Goal: Check status: Check status

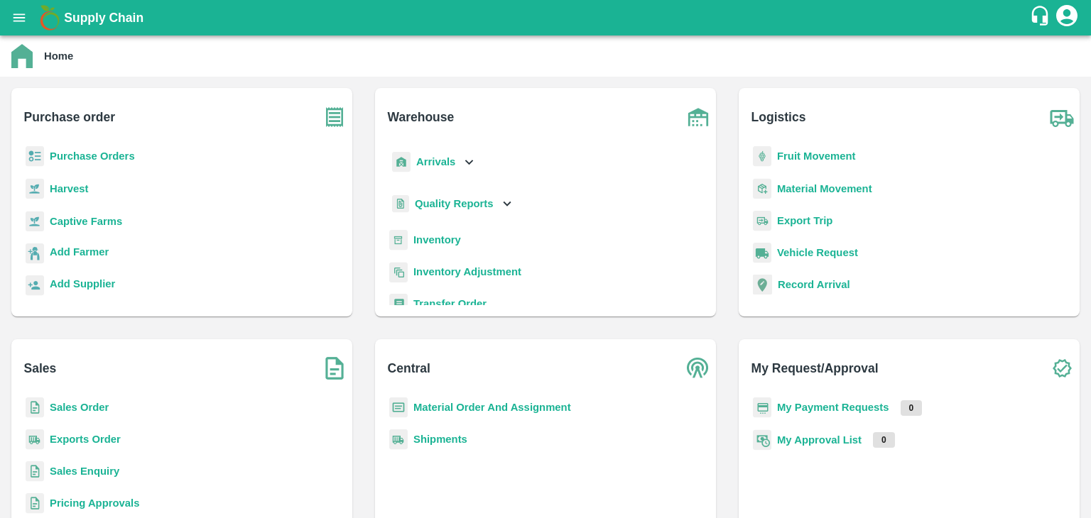
scroll to position [7, 0]
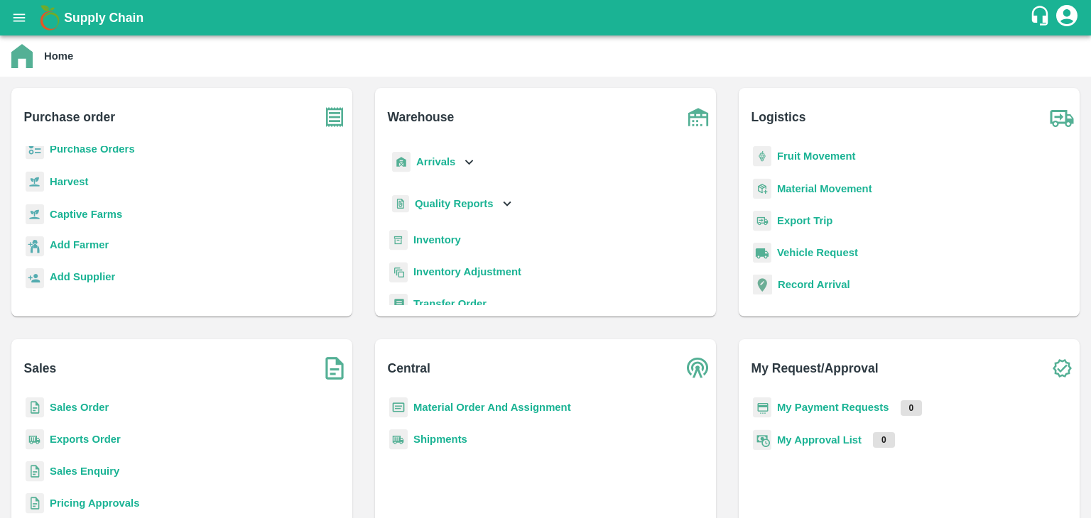
click at [87, 414] on p "Sales Order" at bounding box center [79, 408] width 59 height 16
click at [87, 408] on b "Sales Order" at bounding box center [79, 407] width 59 height 11
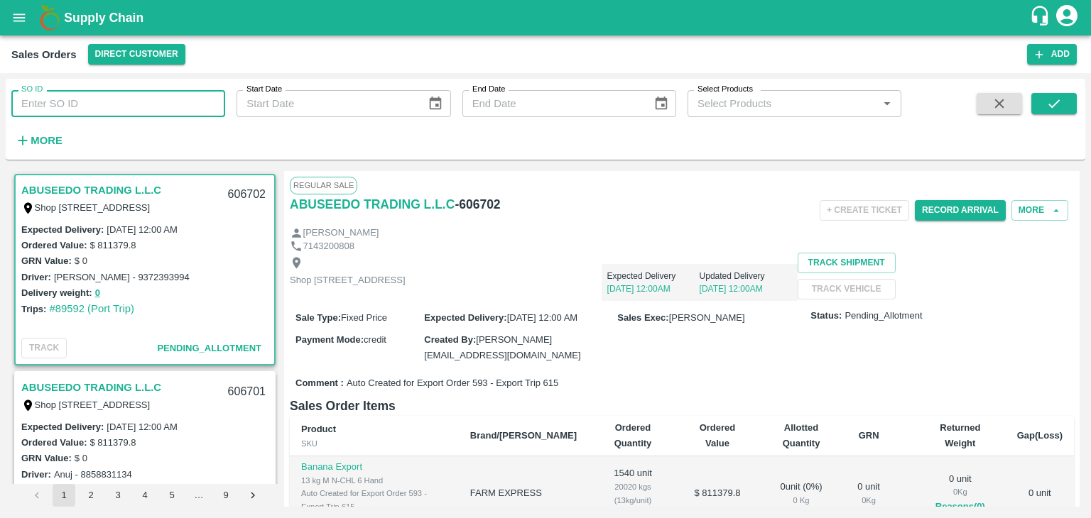
click at [50, 104] on input "SO ID" at bounding box center [118, 103] width 214 height 27
paste input "605839"
type input "605839"
click at [1051, 107] on icon "submit" at bounding box center [1053, 103] width 11 height 9
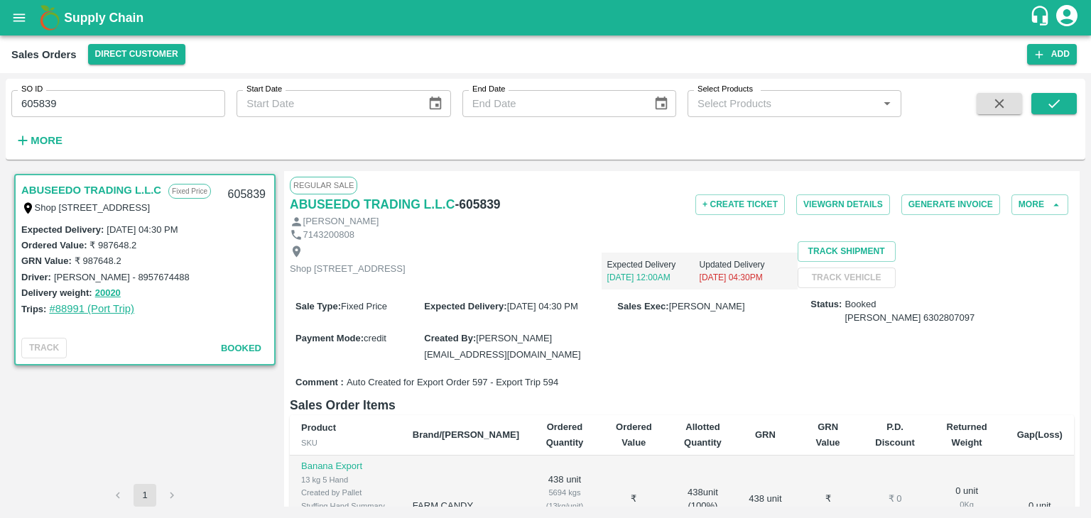
click at [67, 308] on link "#88991 (Port Trip)" at bounding box center [91, 308] width 85 height 11
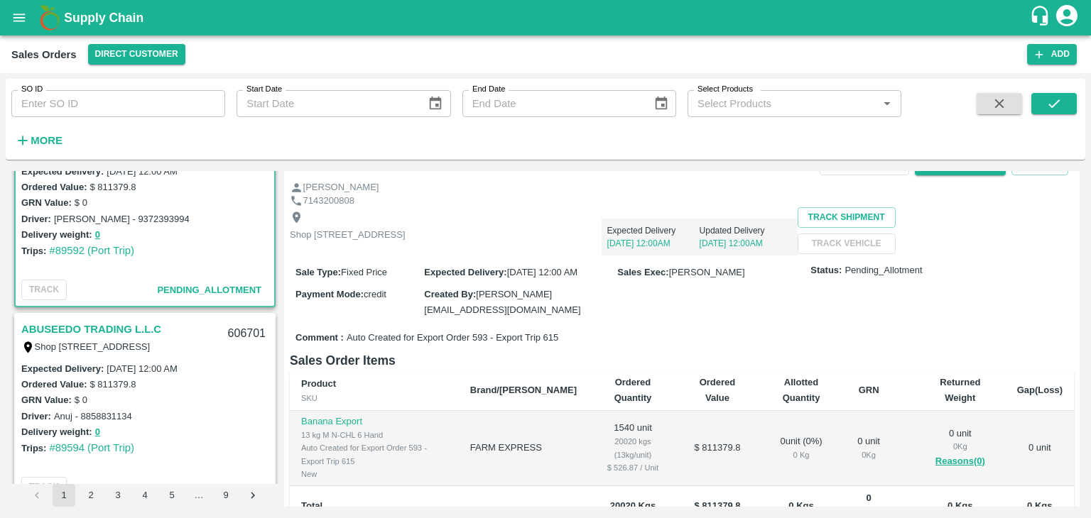
scroll to position [17, 0]
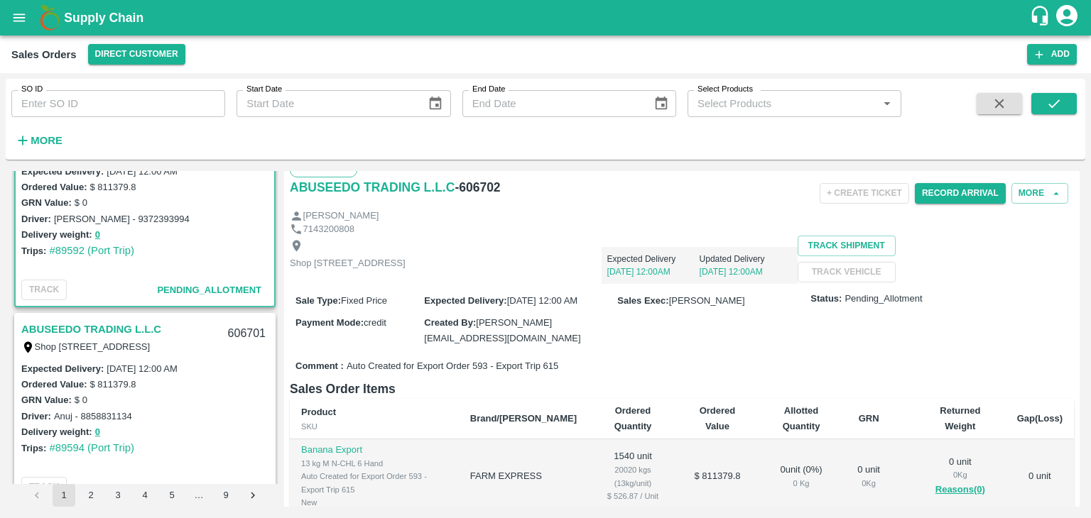
click at [551, 373] on span "Auto Created for Export Order 593 - Export Trip 615" at bounding box center [453, 366] width 212 height 13
copy span "615"
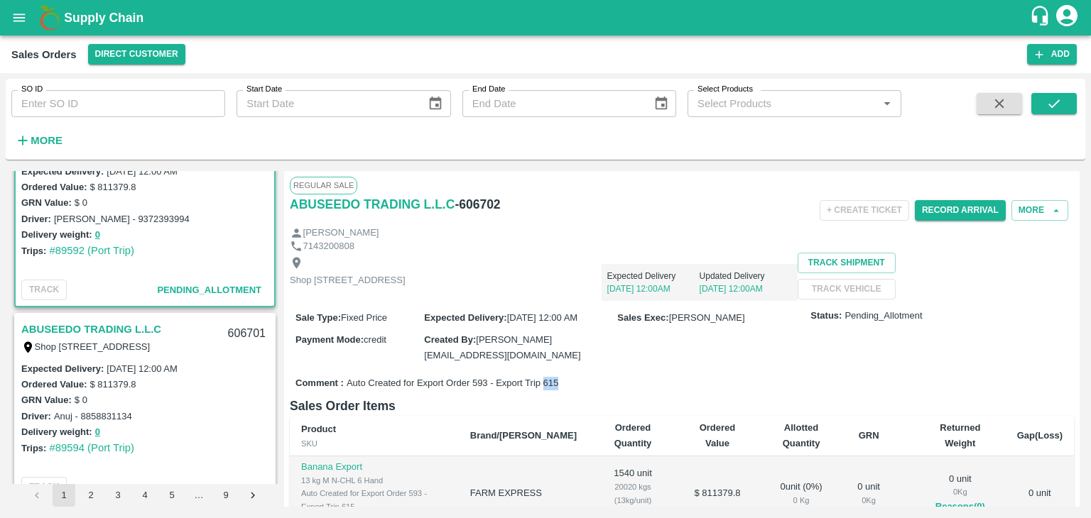
scroll to position [0, 0]
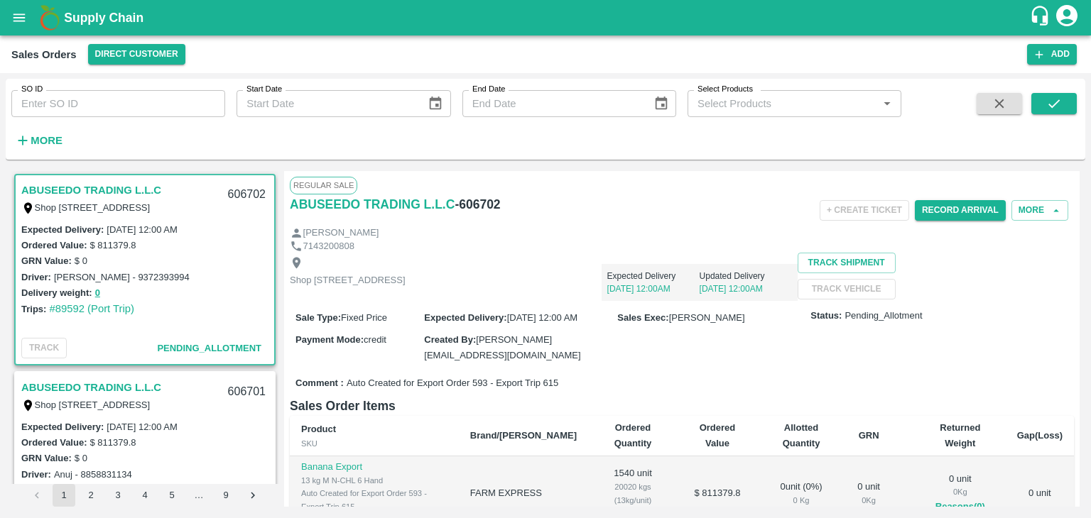
click at [481, 209] on h6 "- 606702" at bounding box center [476, 205] width 45 height 20
copy h6 "606702"
click at [21, 28] on button "open drawer" at bounding box center [19, 17] width 33 height 33
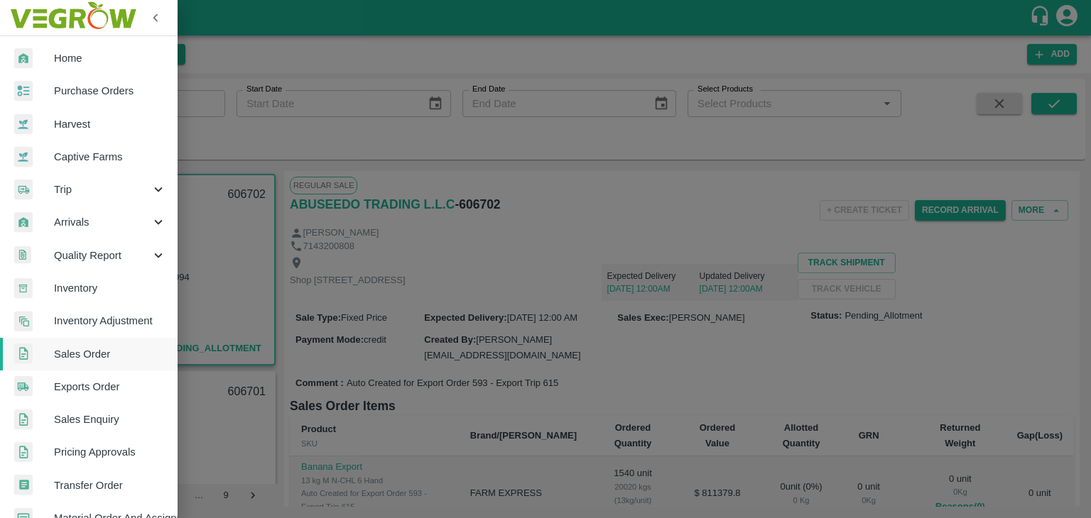
scroll to position [20, 0]
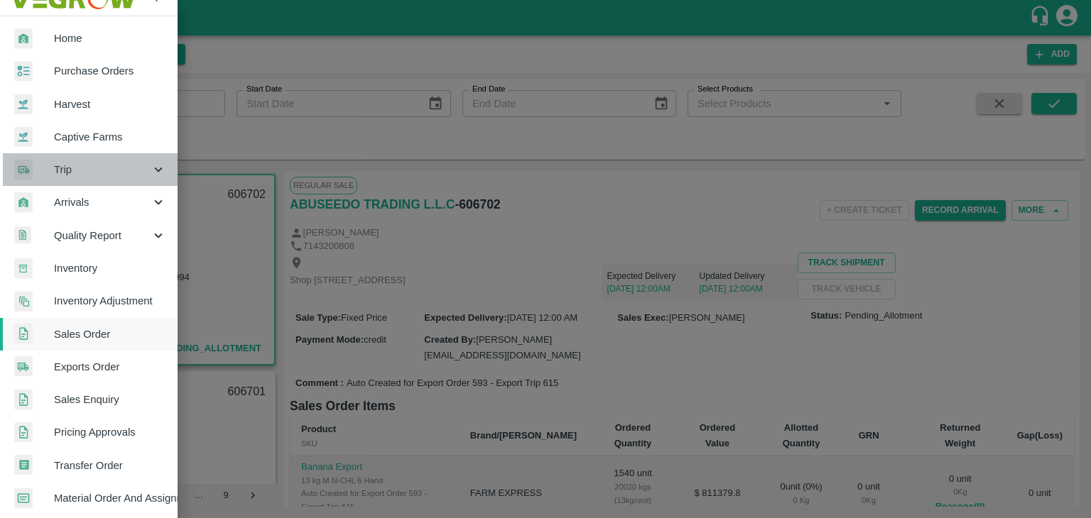
click at [111, 180] on div "Trip" at bounding box center [89, 169] width 178 height 33
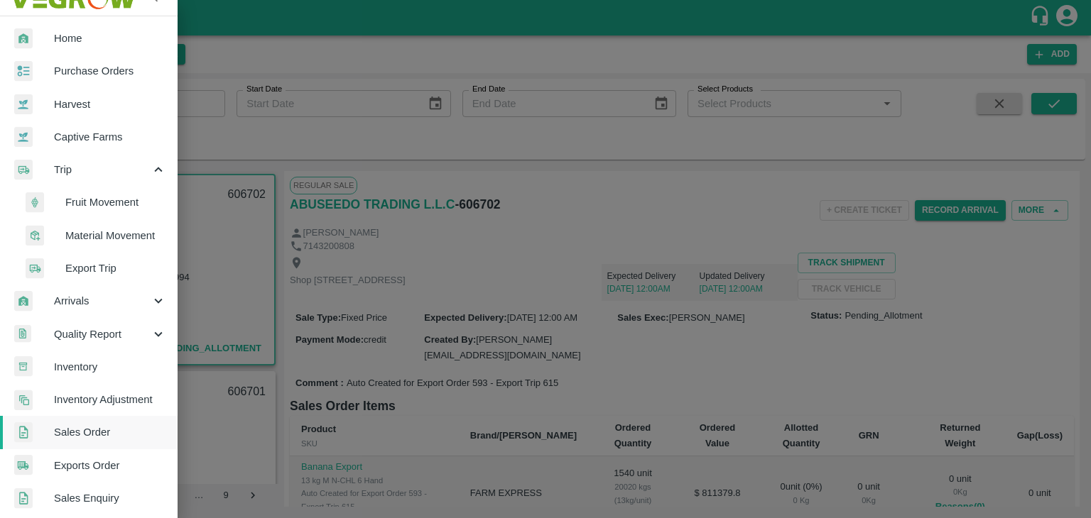
click at [82, 268] on span "Export Trip" at bounding box center [115, 269] width 101 height 16
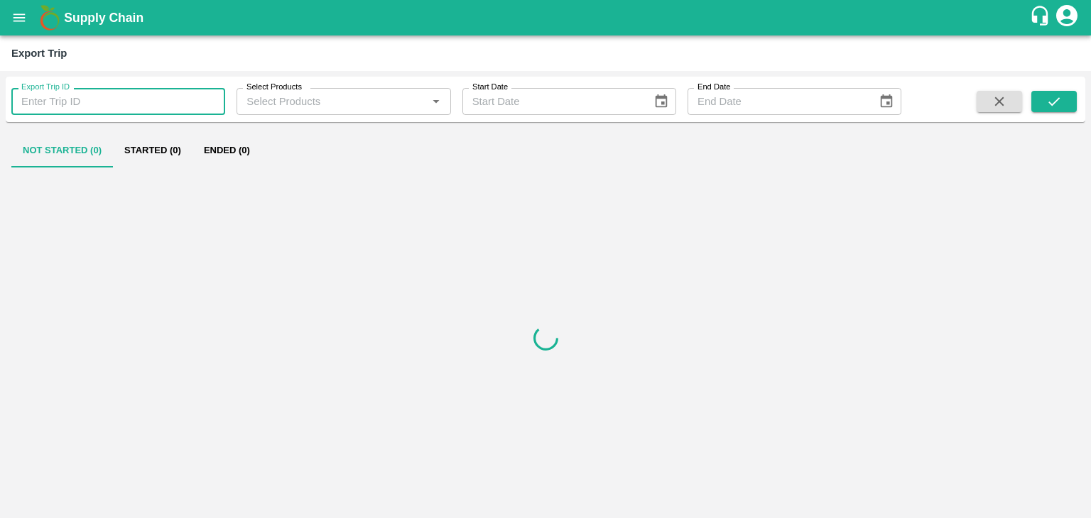
click at [158, 94] on input "Export Trip ID" at bounding box center [118, 101] width 214 height 27
paste input "615"
type input "615"
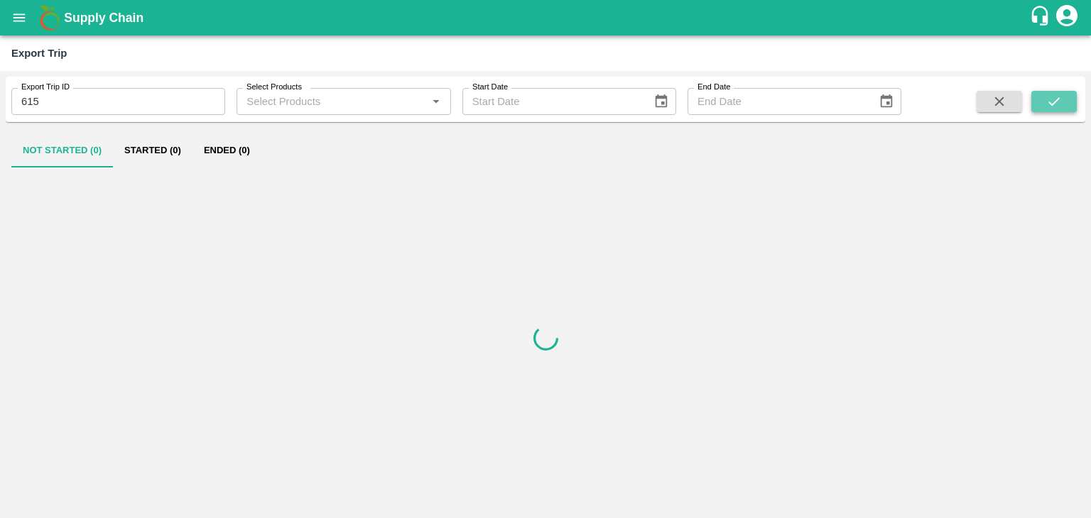
click at [1046, 104] on icon "submit" at bounding box center [1054, 102] width 16 height 16
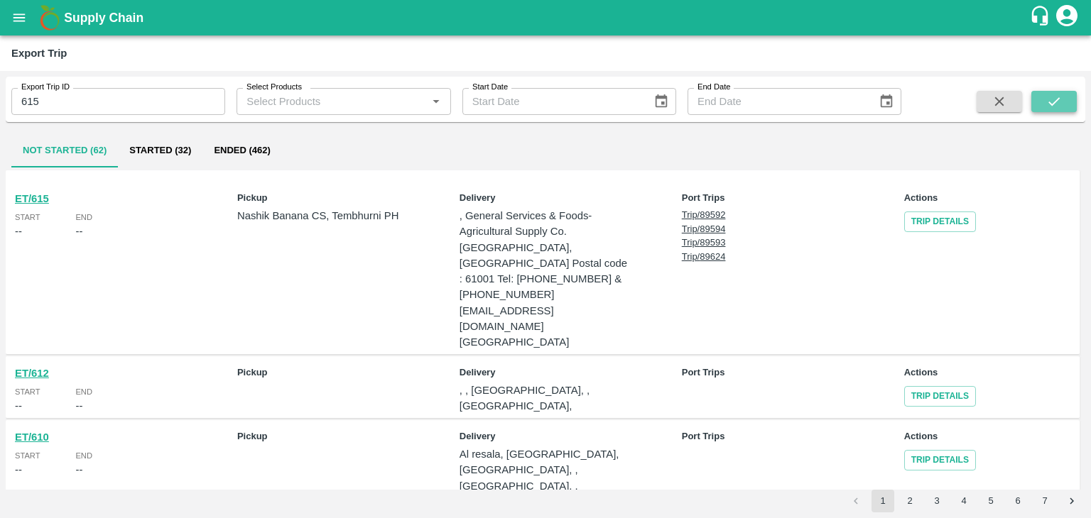
click at [1057, 104] on icon "submit" at bounding box center [1054, 102] width 16 height 16
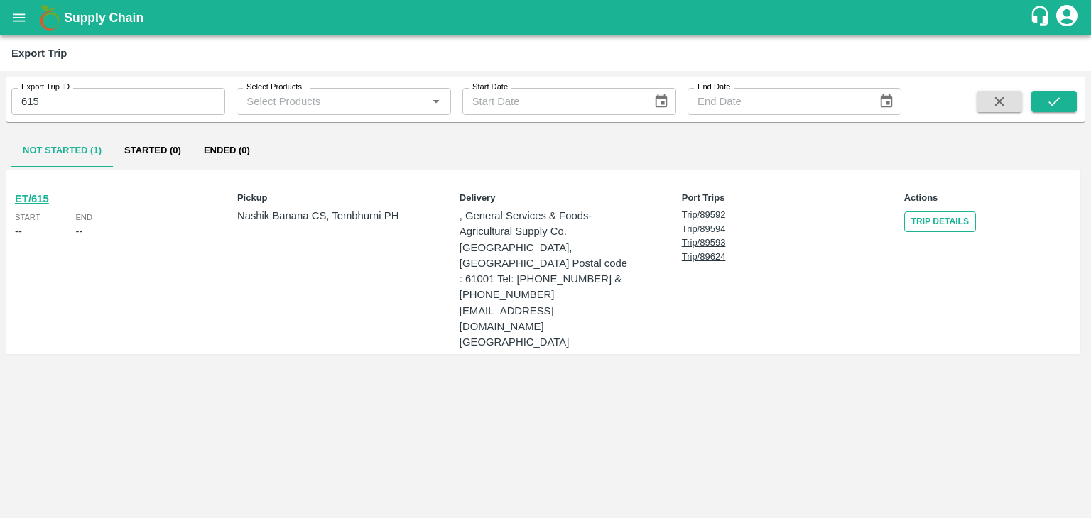
click at [937, 221] on link "Trip Details" at bounding box center [940, 222] width 72 height 21
